Goal: Information Seeking & Learning: Learn about a topic

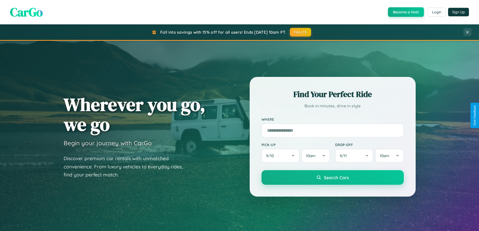
scroll to position [217, 0]
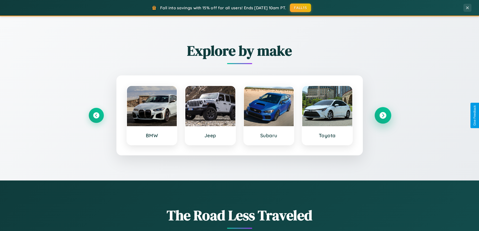
click at [383, 115] on icon at bounding box center [383, 115] width 7 height 7
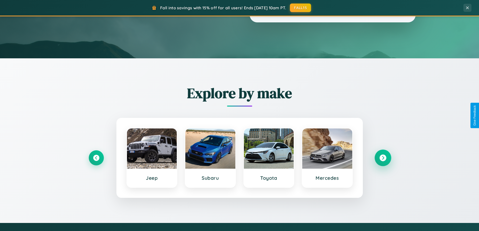
scroll to position [0, 0]
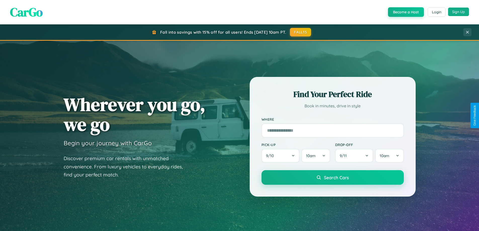
click at [459, 12] on button "Sign Up" at bounding box center [458, 12] width 21 height 9
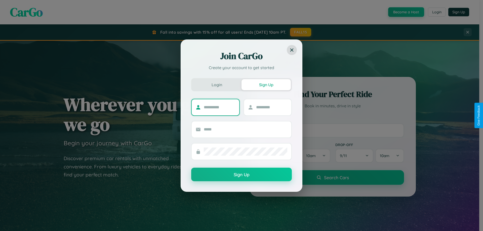
click at [219, 107] on input "text" at bounding box center [219, 107] width 31 height 8
type input "******"
click at [272, 107] on input "text" at bounding box center [271, 107] width 31 height 8
type input "*********"
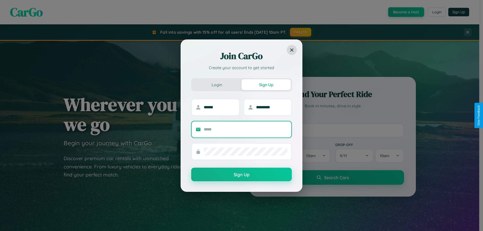
click at [246, 129] on input "text" at bounding box center [246, 130] width 84 height 8
type input "**********"
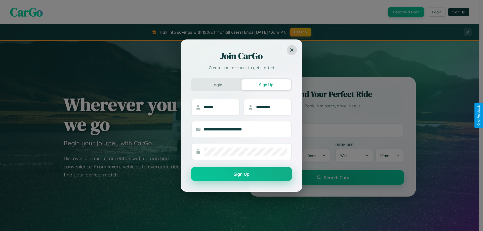
click at [242, 174] on button "Sign Up" at bounding box center [241, 174] width 101 height 14
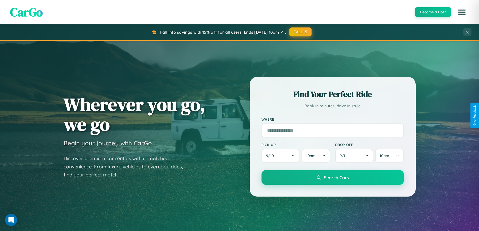
click at [301, 32] on button "FALL15" at bounding box center [301, 31] width 22 height 9
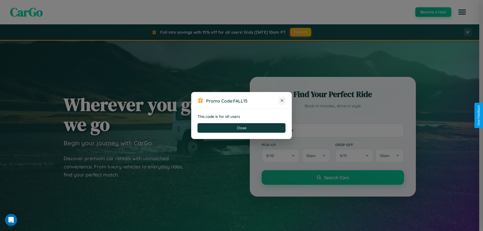
click at [282, 101] on icon at bounding box center [282, 100] width 5 height 5
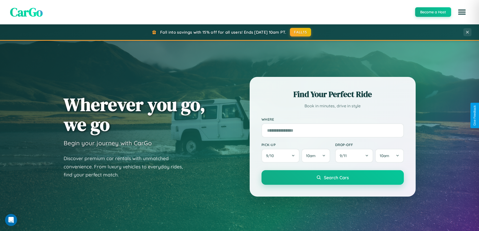
scroll to position [968, 0]
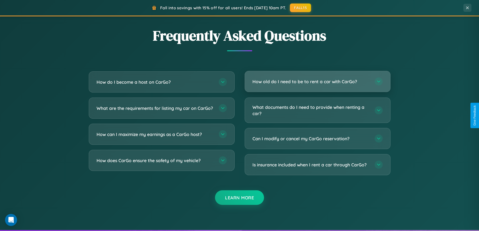
click at [318, 82] on h3 "How old do I need to be to rent a car with CarGo?" at bounding box center [311, 82] width 117 height 6
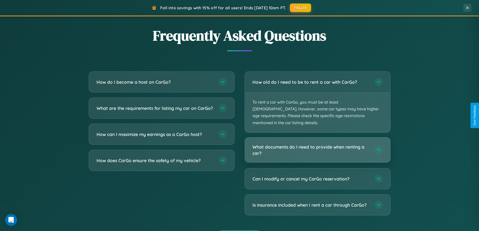
click at [318, 144] on h3 "What documents do I need to provide when renting a car?" at bounding box center [311, 150] width 117 height 12
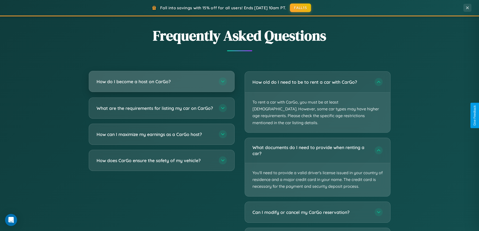
click at [162, 82] on h3 "How do I become a host on CarGo?" at bounding box center [155, 82] width 117 height 6
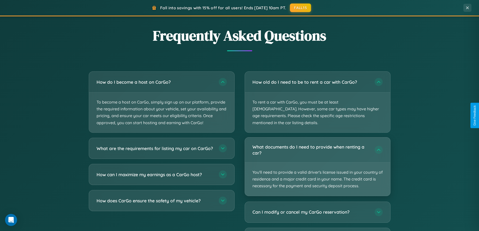
click at [318, 163] on p "You'll need to provide a valid driver's license issued in your country of resid…" at bounding box center [317, 179] width 145 height 33
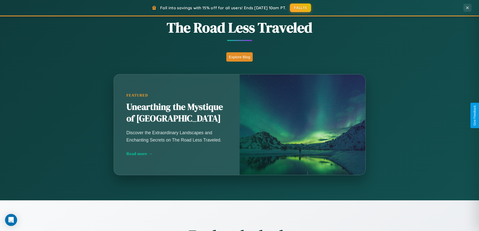
scroll to position [346, 0]
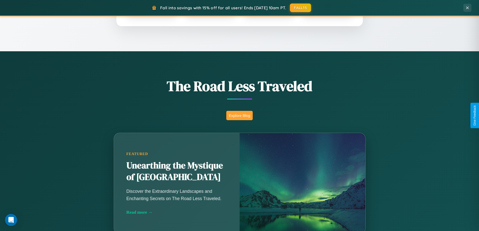
click at [240, 115] on button "Explore Blog" at bounding box center [239, 115] width 26 height 9
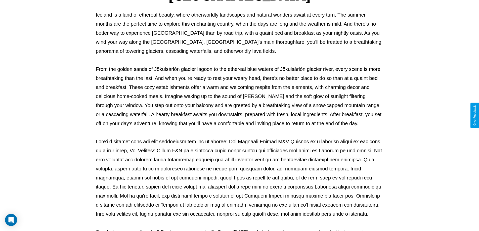
scroll to position [163, 0]
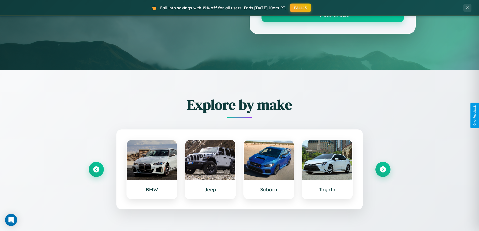
scroll to position [346, 0]
